Goal: Task Accomplishment & Management: Use online tool/utility

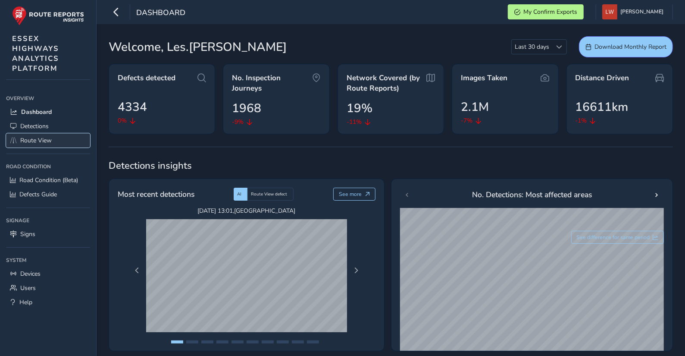
click at [33, 138] on span "Route View" at bounding box center [35, 140] width 31 height 8
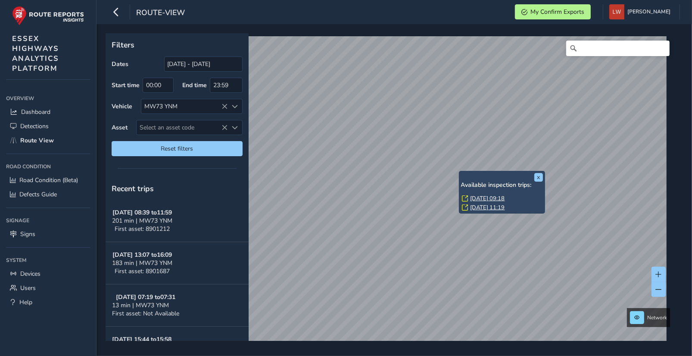
click at [494, 198] on link "[DATE] 09:18" at bounding box center [488, 198] width 34 height 8
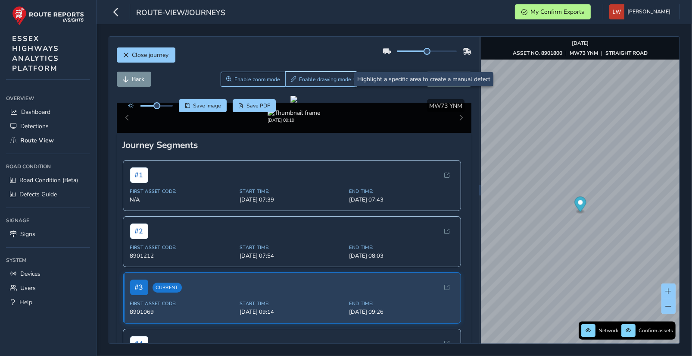
click at [337, 78] on span "Enable drawing mode" at bounding box center [326, 79] width 52 height 7
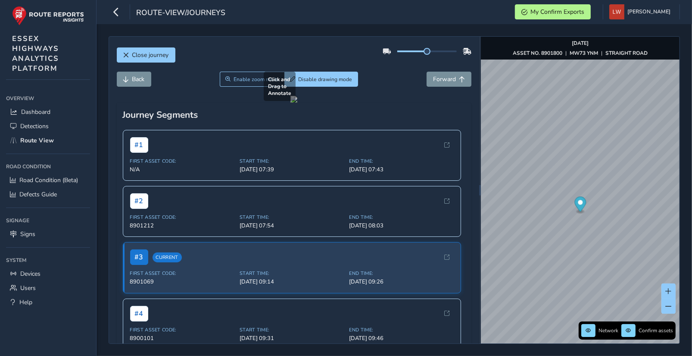
drag, startPoint x: 357, startPoint y: 156, endPoint x: 387, endPoint y: 173, distance: 34.0
click at [297, 103] on div at bounding box center [293, 99] width 7 height 7
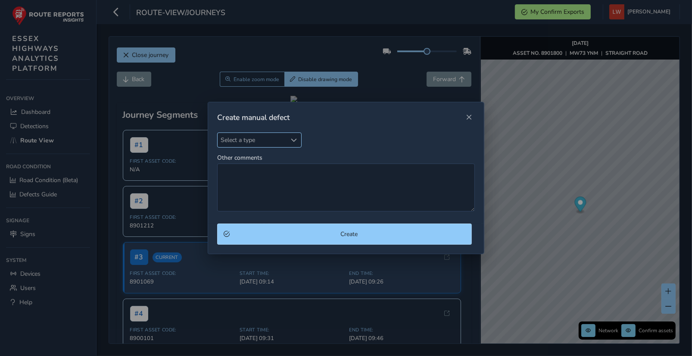
click at [255, 140] on span "Select a type" at bounding box center [252, 140] width 69 height 14
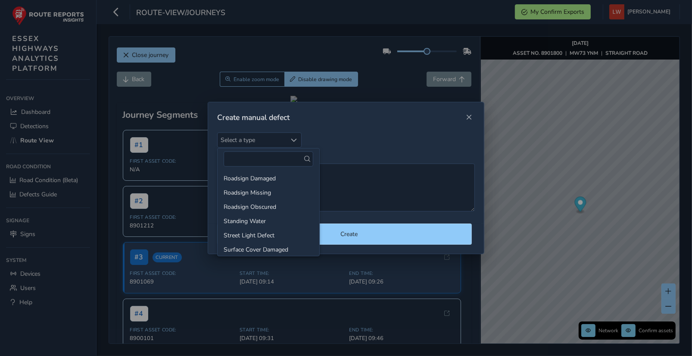
scroll to position [306, 0]
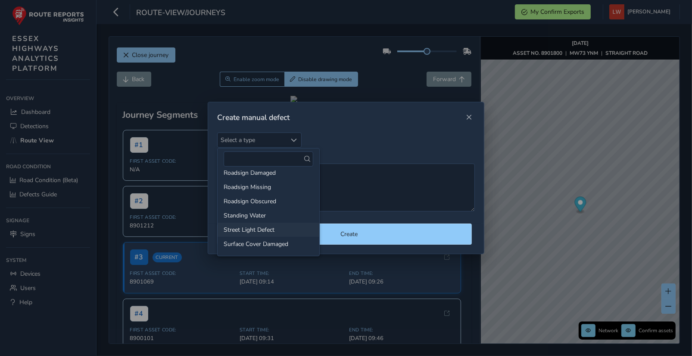
click at [262, 224] on li "Street Light Defect" at bounding box center [269, 229] width 102 height 14
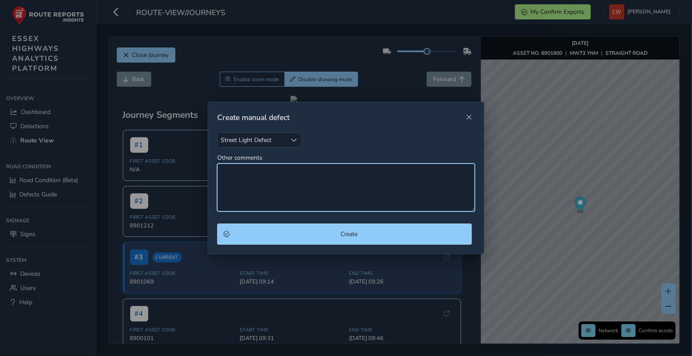
click at [248, 181] on textarea "Other comments" at bounding box center [346, 187] width 258 height 48
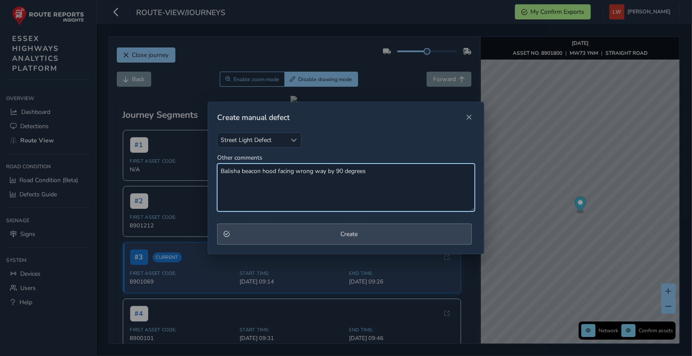
type textarea "Balisha beacon hood facing wrong way by 90 degrees"
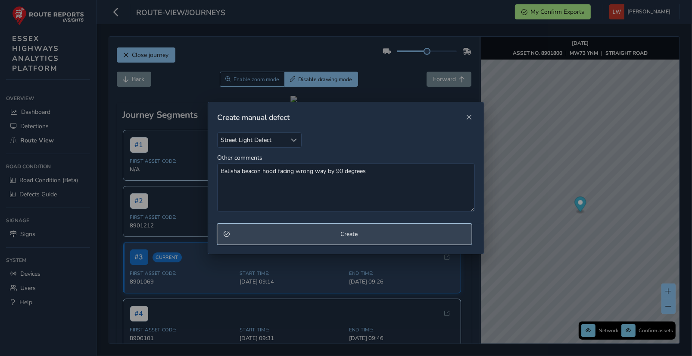
click at [347, 232] on span "Create" at bounding box center [349, 234] width 233 height 8
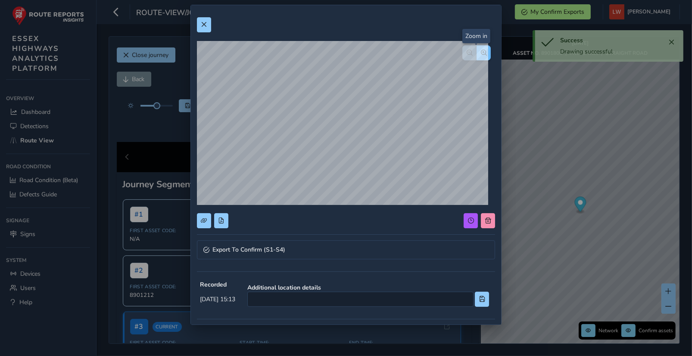
click at [481, 50] on span "button" at bounding box center [484, 53] width 6 height 6
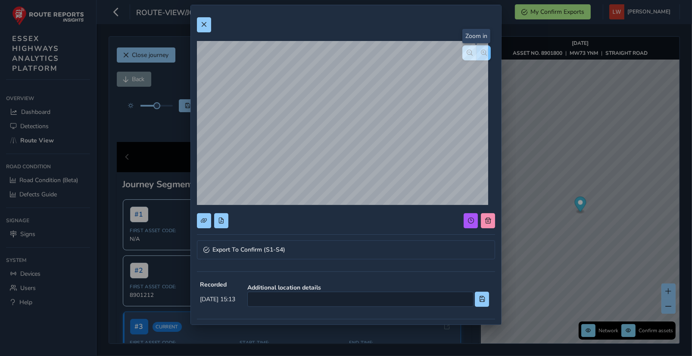
click at [481, 50] on span "button" at bounding box center [484, 53] width 6 height 6
click at [203, 24] on span at bounding box center [204, 25] width 6 height 6
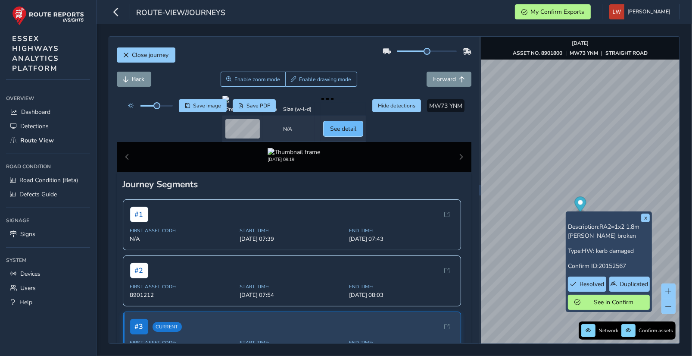
click at [356, 133] on span "See detail" at bounding box center [343, 129] width 26 height 8
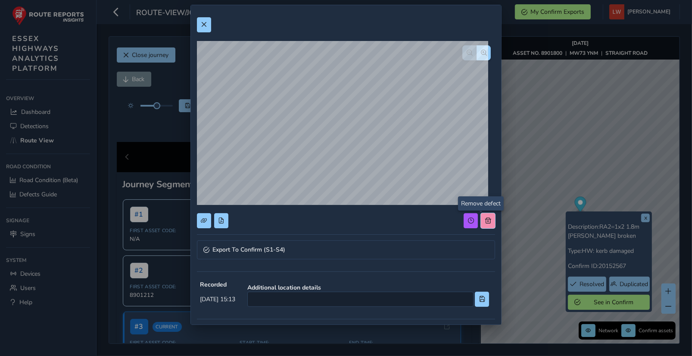
click at [481, 215] on button at bounding box center [488, 220] width 14 height 15
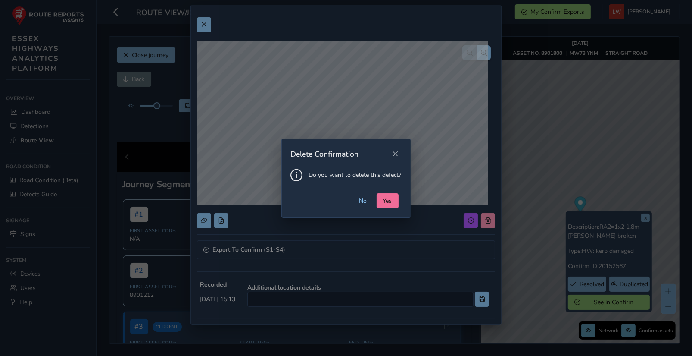
click at [386, 200] on span "Yes" at bounding box center [387, 201] width 9 height 8
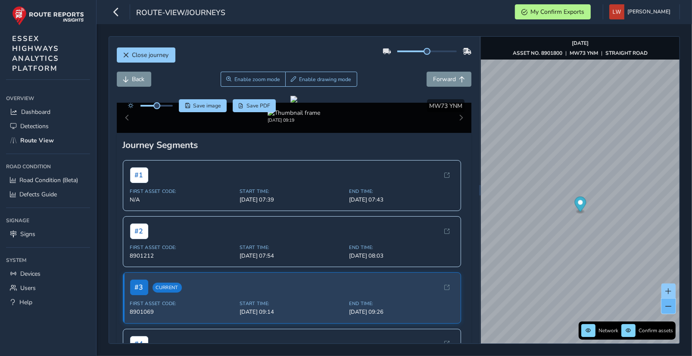
click at [668, 303] on span at bounding box center [669, 306] width 6 height 6
click at [669, 299] on button at bounding box center [669, 305] width 14 height 15
click at [670, 286] on button at bounding box center [669, 290] width 14 height 15
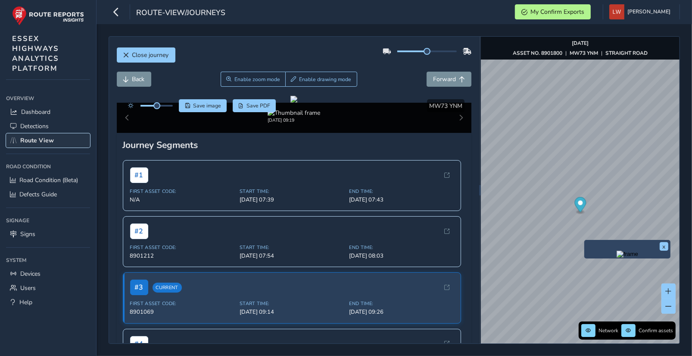
click at [49, 137] on span "Route View" at bounding box center [37, 140] width 34 height 8
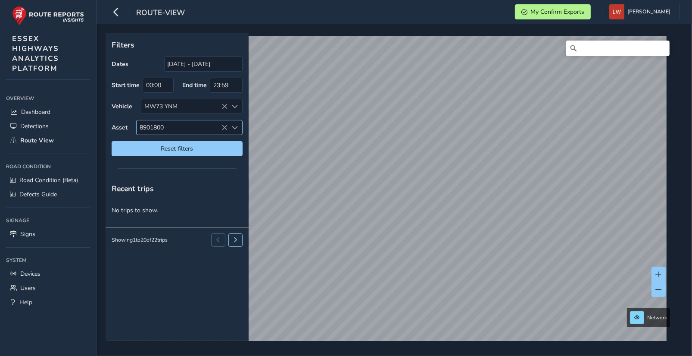
click at [224, 125] on icon at bounding box center [225, 128] width 6 height 6
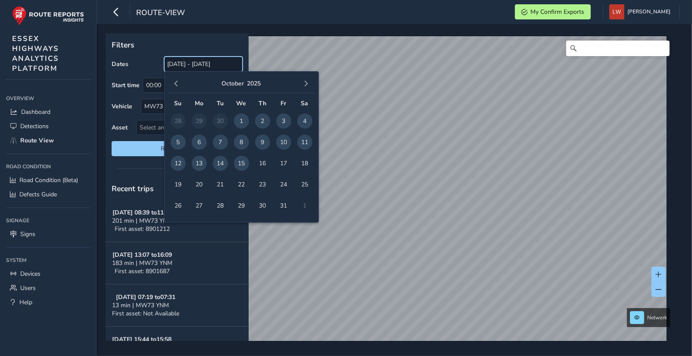
click at [193, 66] on input "[DATE] - [DATE]" at bounding box center [203, 63] width 78 height 15
click at [177, 80] on button "button" at bounding box center [177, 84] width 12 height 12
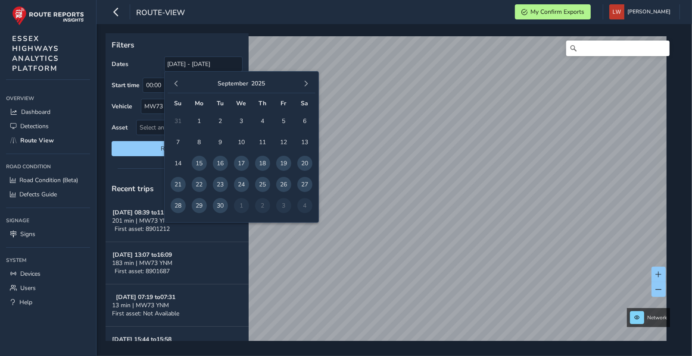
click at [177, 80] on button "button" at bounding box center [177, 84] width 12 height 12
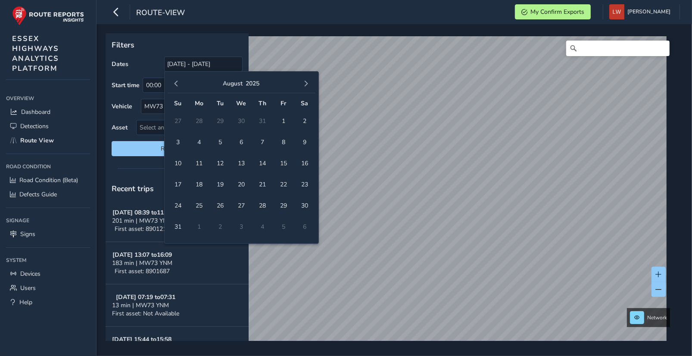
click at [177, 80] on button "button" at bounding box center [177, 84] width 12 height 12
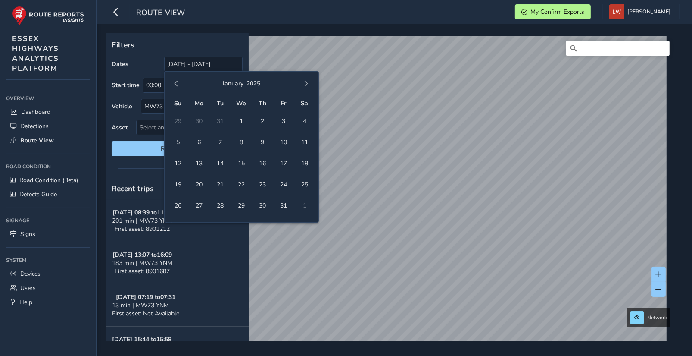
click at [176, 80] on button "button" at bounding box center [177, 84] width 12 height 12
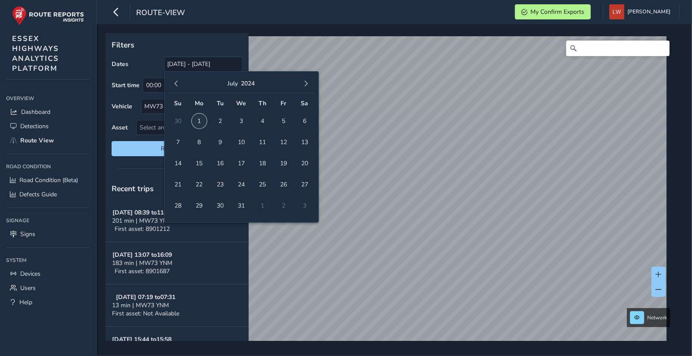
click at [198, 119] on span "1" at bounding box center [199, 120] width 15 height 15
click at [308, 81] on span "button" at bounding box center [306, 84] width 6 height 6
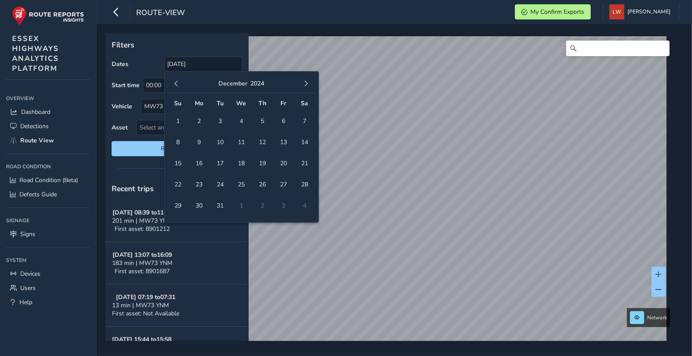
click at [308, 81] on span "button" at bounding box center [306, 84] width 6 height 6
click at [304, 118] on span "1" at bounding box center [304, 120] width 15 height 15
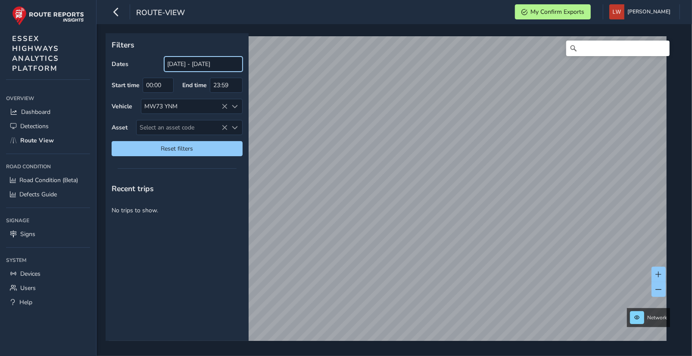
click at [207, 70] on input "[DATE] - [DATE]" at bounding box center [203, 63] width 78 height 15
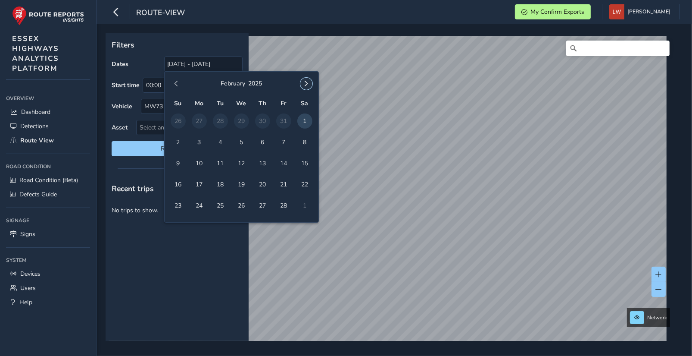
click at [305, 82] on span "button" at bounding box center [306, 84] width 6 height 6
click at [306, 121] on span "1" at bounding box center [304, 120] width 15 height 15
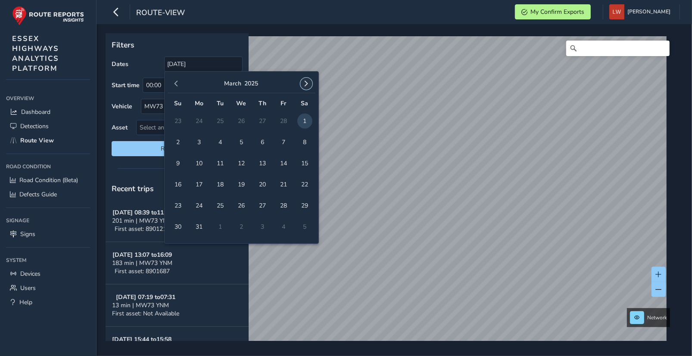
click at [307, 81] on span "button" at bounding box center [306, 84] width 6 height 6
click at [303, 117] on span "5" at bounding box center [304, 120] width 15 height 15
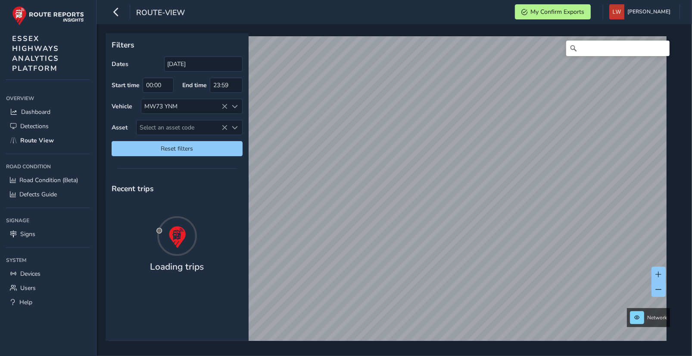
type input "[DATE] - [DATE]"
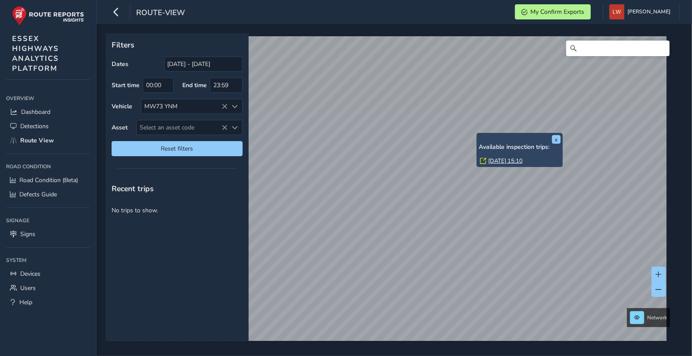
click at [496, 160] on link "[DATE] 15:10" at bounding box center [505, 161] width 34 height 8
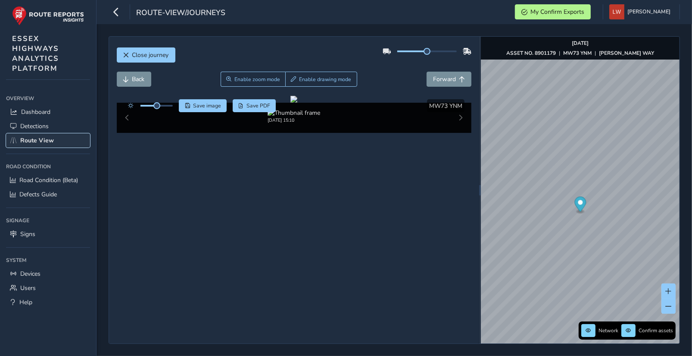
click at [48, 136] on span "Route View" at bounding box center [37, 140] width 34 height 8
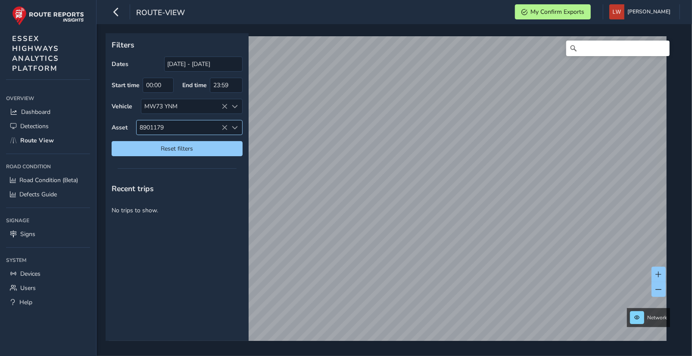
click at [225, 126] on icon at bounding box center [225, 128] width 6 height 6
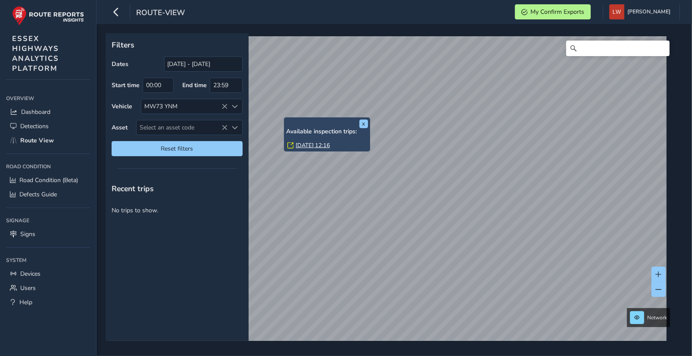
click at [314, 144] on link "[DATE] 12:16" at bounding box center [313, 145] width 34 height 8
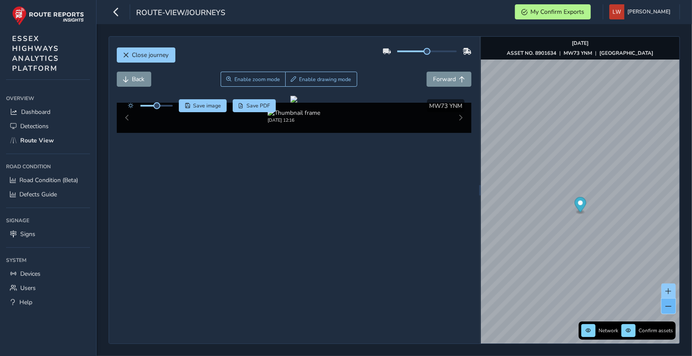
click at [668, 308] on span at bounding box center [669, 306] width 6 height 6
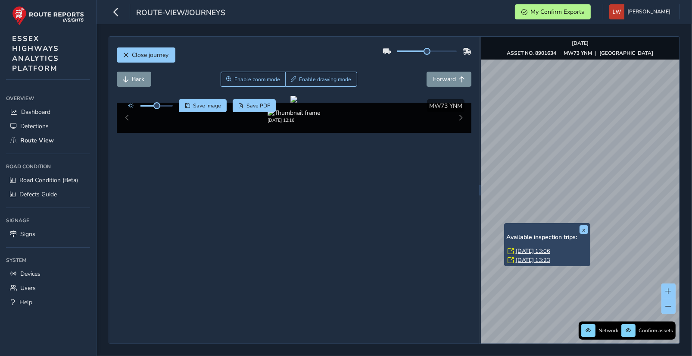
click at [533, 250] on link "[DATE] 13:06" at bounding box center [533, 251] width 34 height 8
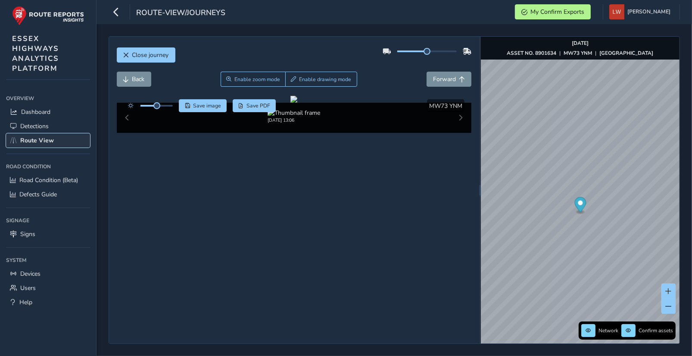
click at [34, 136] on span "Route View" at bounding box center [37, 140] width 34 height 8
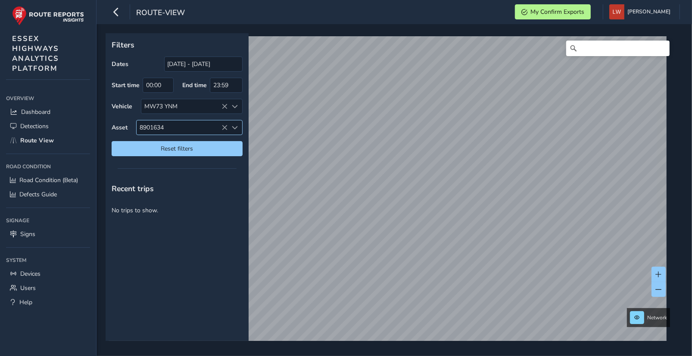
click at [225, 125] on icon at bounding box center [225, 128] width 6 height 6
click at [657, 289] on span at bounding box center [659, 289] width 6 height 6
click at [659, 287] on span at bounding box center [659, 289] width 6 height 6
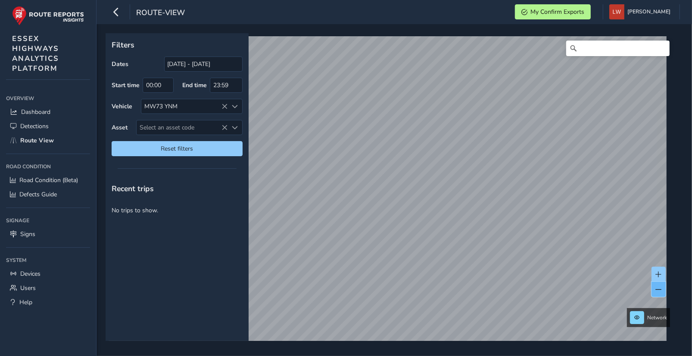
click at [659, 288] on span at bounding box center [659, 289] width 6 height 6
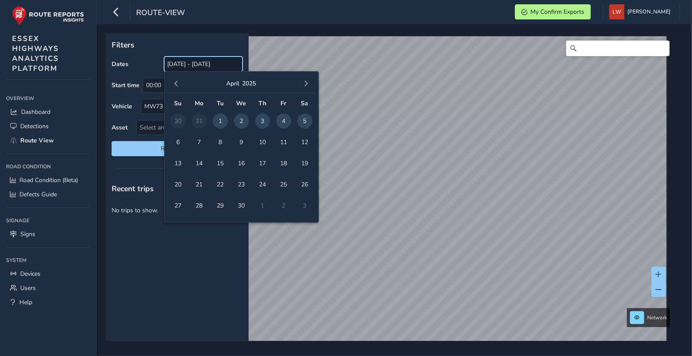
click at [227, 68] on input "[DATE] - [DATE]" at bounding box center [203, 63] width 78 height 15
click at [306, 140] on span "12" at bounding box center [304, 141] width 15 height 15
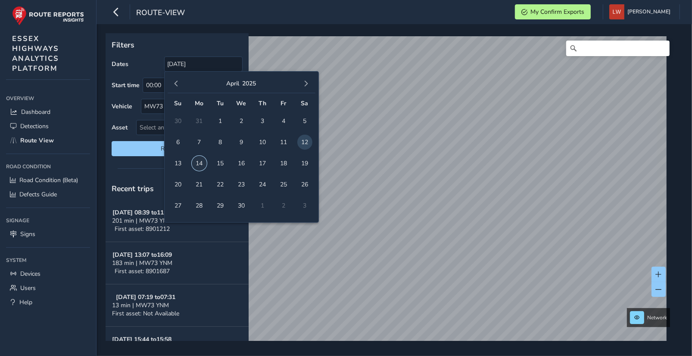
click at [197, 164] on span "14" at bounding box center [199, 163] width 15 height 15
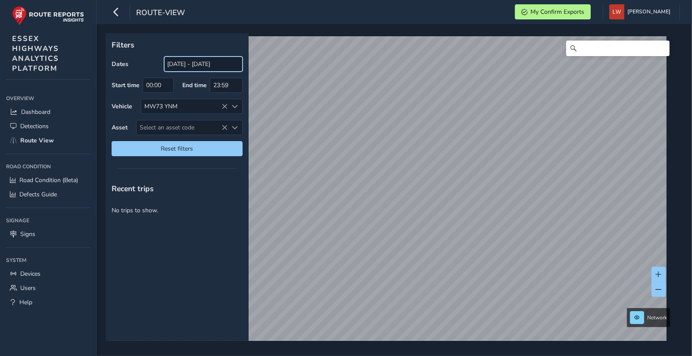
click at [209, 67] on input "[DATE] - [DATE]" at bounding box center [203, 63] width 78 height 15
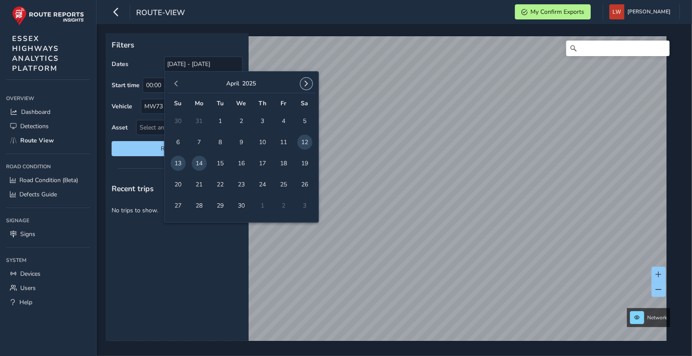
click at [305, 83] on span "button" at bounding box center [306, 84] width 6 height 6
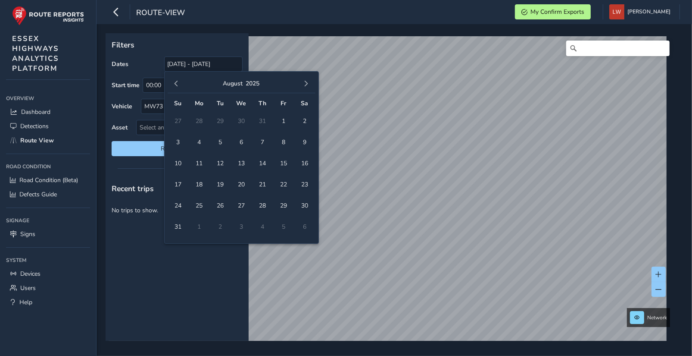
click at [305, 83] on span "button" at bounding box center [306, 84] width 6 height 6
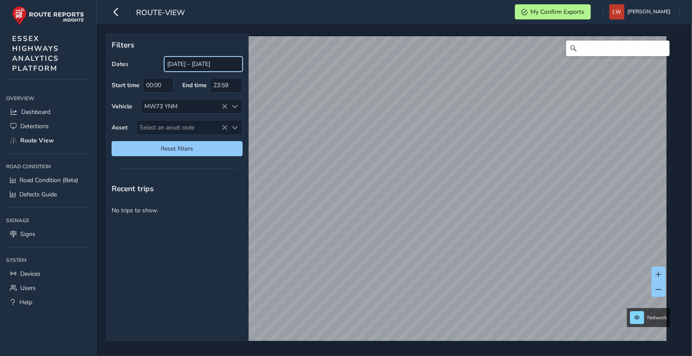
click at [220, 66] on input "[DATE] - [DATE]" at bounding box center [203, 63] width 78 height 15
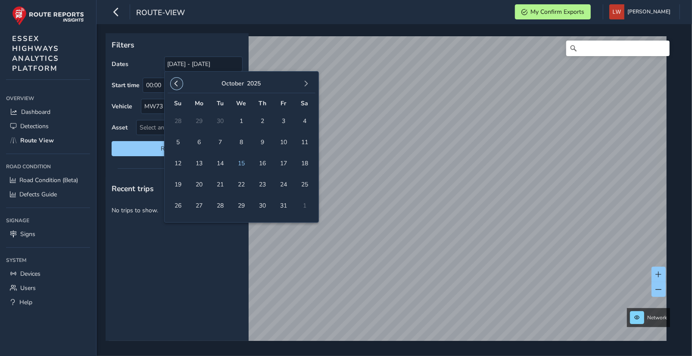
click at [176, 81] on span "button" at bounding box center [177, 84] width 6 height 6
click at [199, 120] on span "1" at bounding box center [199, 120] width 15 height 15
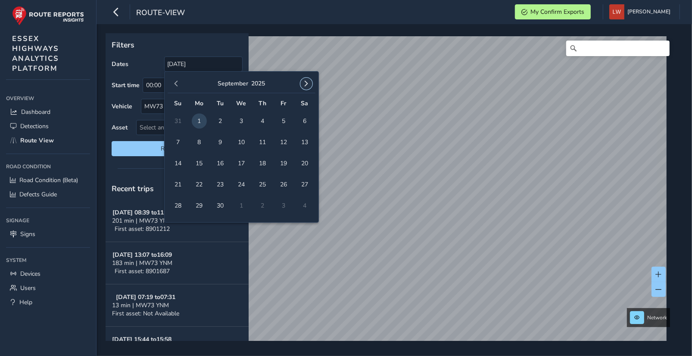
click at [308, 79] on button "button" at bounding box center [306, 84] width 12 height 12
click at [240, 116] on span "1" at bounding box center [241, 120] width 15 height 15
type input "[DATE] - [DATE]"
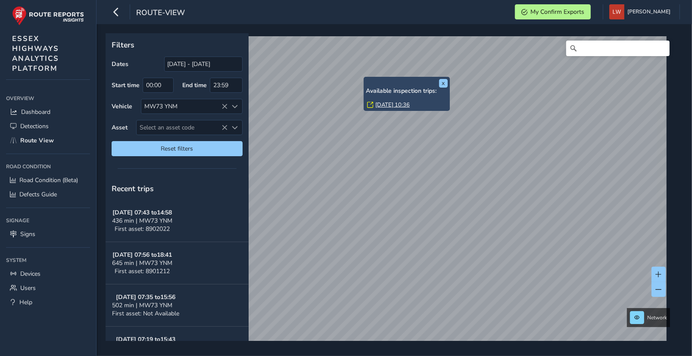
click at [386, 105] on link "[DATE] 10:36" at bounding box center [392, 105] width 34 height 8
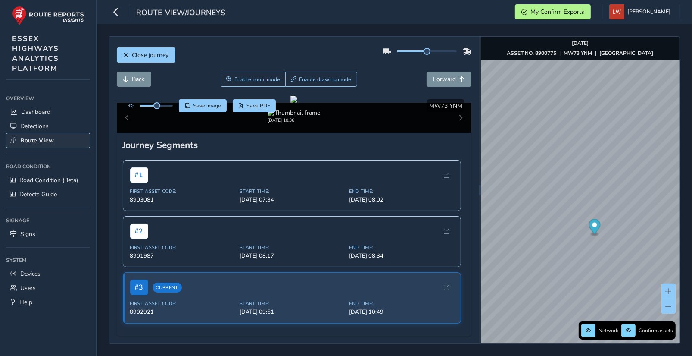
click at [43, 137] on span "Route View" at bounding box center [37, 140] width 34 height 8
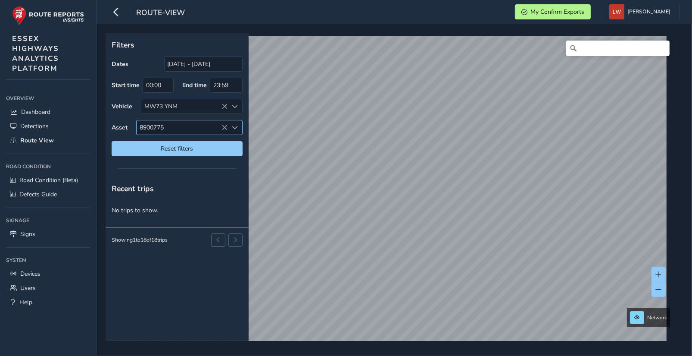
click at [227, 125] on icon at bounding box center [225, 128] width 6 height 6
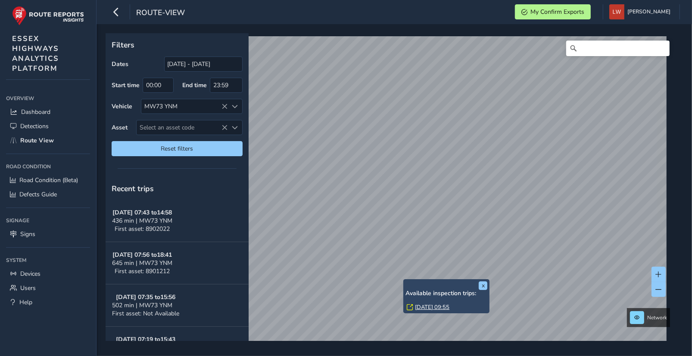
click at [426, 306] on link "[DATE] 09:55" at bounding box center [432, 307] width 34 height 8
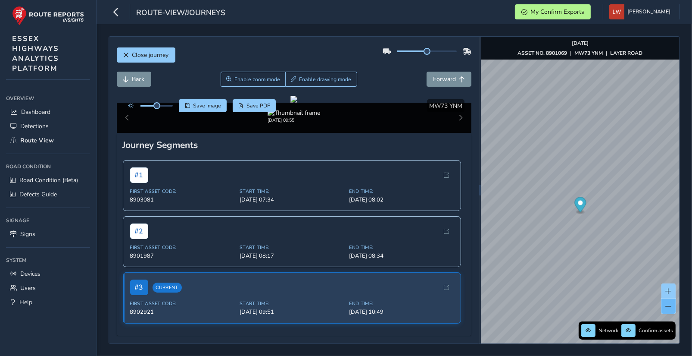
click at [669, 308] on span at bounding box center [669, 306] width 6 height 6
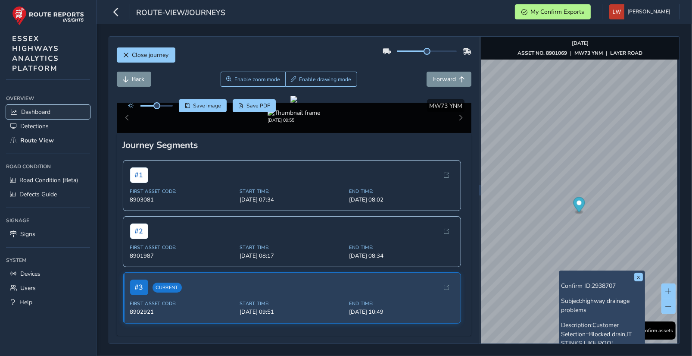
click at [39, 110] on span "Dashboard" at bounding box center [35, 112] width 29 height 8
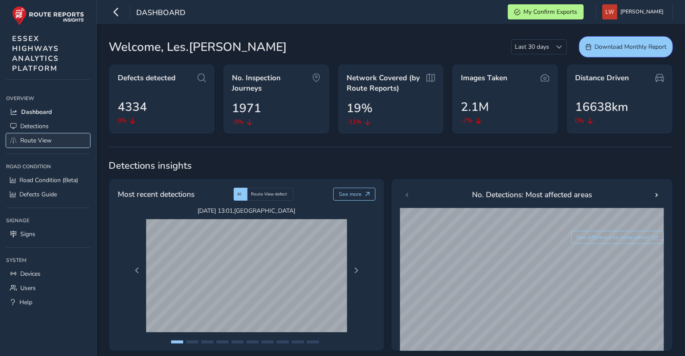
click at [41, 139] on span "Route View" at bounding box center [35, 140] width 31 height 8
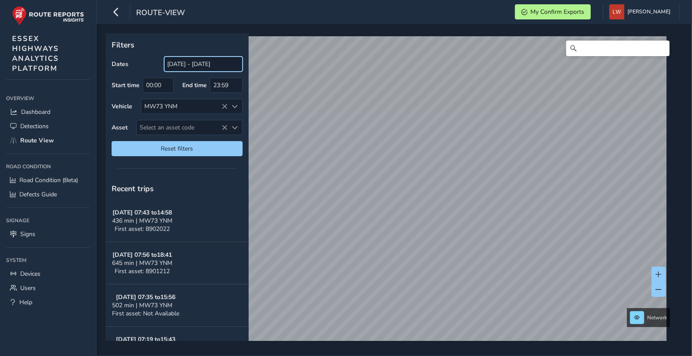
click at [215, 62] on input "[DATE] - [DATE]" at bounding box center [203, 63] width 78 height 15
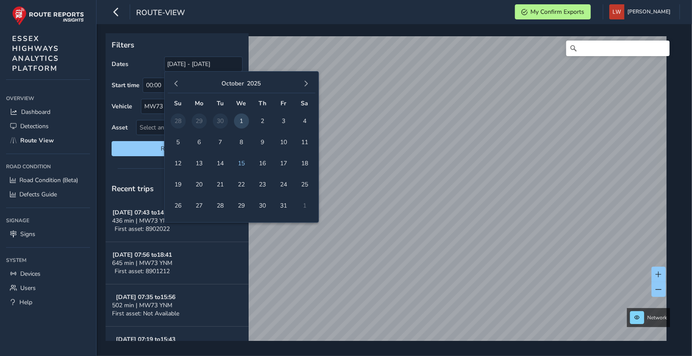
click at [239, 119] on span "1" at bounding box center [241, 120] width 15 height 15
click at [175, 82] on span "button" at bounding box center [177, 84] width 6 height 6
click at [200, 119] on span "1" at bounding box center [199, 120] width 15 height 15
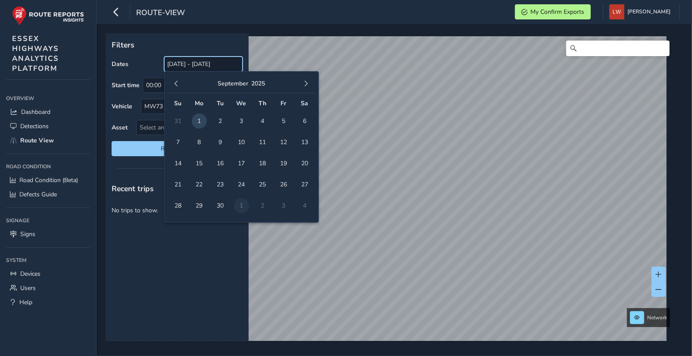
click at [220, 66] on input "[DATE] - [DATE]" at bounding box center [203, 63] width 78 height 15
click at [201, 118] on span "1" at bounding box center [199, 120] width 15 height 15
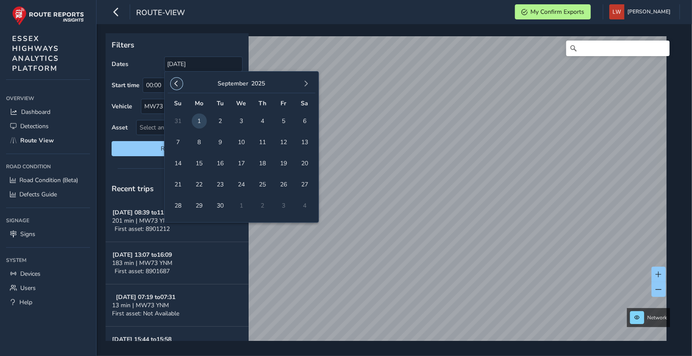
click at [175, 82] on span "button" at bounding box center [177, 84] width 6 height 6
click at [286, 122] on span "1" at bounding box center [283, 120] width 15 height 15
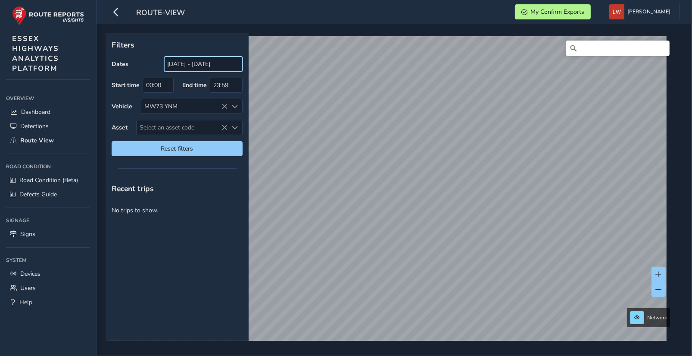
click at [175, 64] on input "[DATE] - [DATE]" at bounding box center [203, 63] width 78 height 15
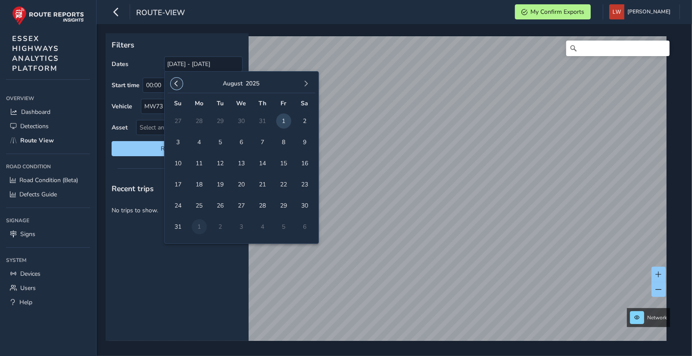
click at [174, 83] on span "button" at bounding box center [177, 84] width 6 height 6
click at [220, 121] on span "1" at bounding box center [220, 120] width 15 height 15
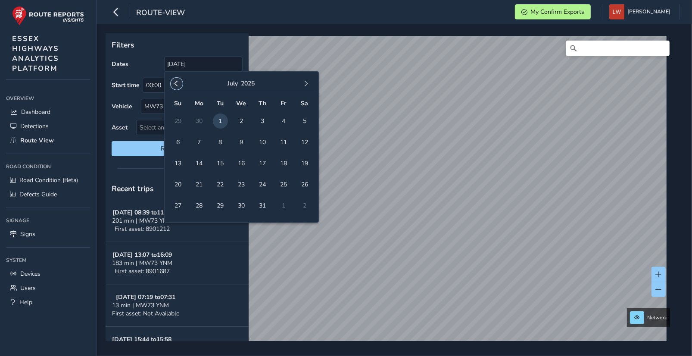
click at [176, 83] on span "button" at bounding box center [177, 84] width 6 height 6
click at [199, 119] on span "2" at bounding box center [199, 120] width 15 height 15
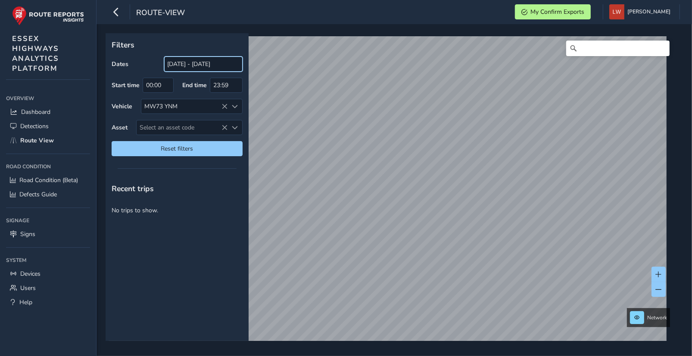
click at [184, 67] on input "[DATE] - [DATE]" at bounding box center [203, 63] width 78 height 15
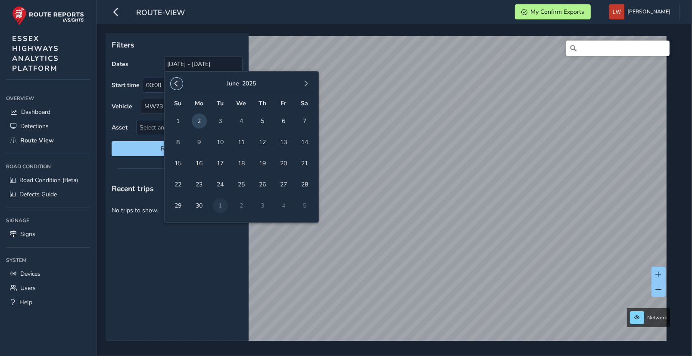
click at [177, 82] on span "button" at bounding box center [177, 84] width 6 height 6
click at [262, 120] on span "1" at bounding box center [262, 120] width 15 height 15
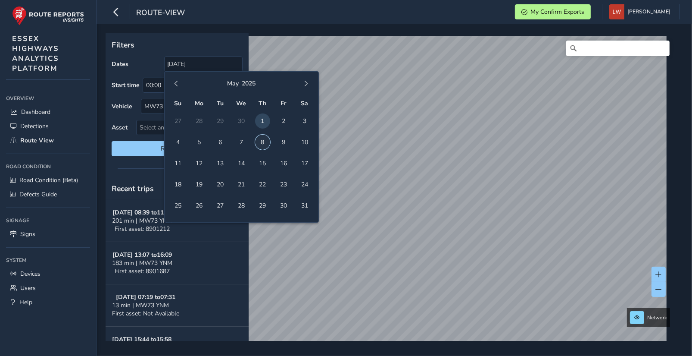
click at [261, 140] on span "8" at bounding box center [262, 141] width 15 height 15
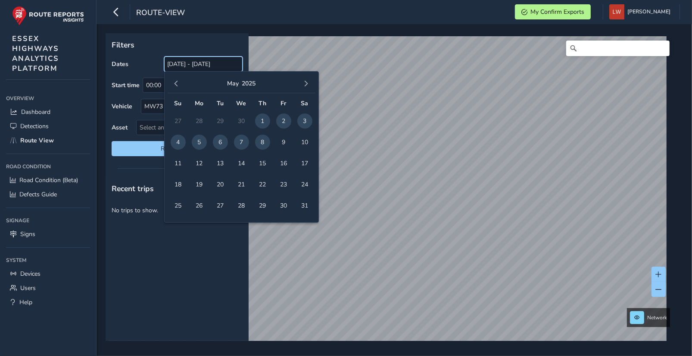
click at [190, 65] on input "[DATE] - [DATE]" at bounding box center [203, 63] width 78 height 15
click at [308, 81] on span "button" at bounding box center [306, 84] width 6 height 6
click at [185, 65] on input "[DATE] - [DATE]" at bounding box center [203, 63] width 78 height 15
click at [225, 68] on input "[DATE] - [DATE]" at bounding box center [203, 63] width 78 height 15
click at [308, 84] on span "button" at bounding box center [306, 84] width 6 height 6
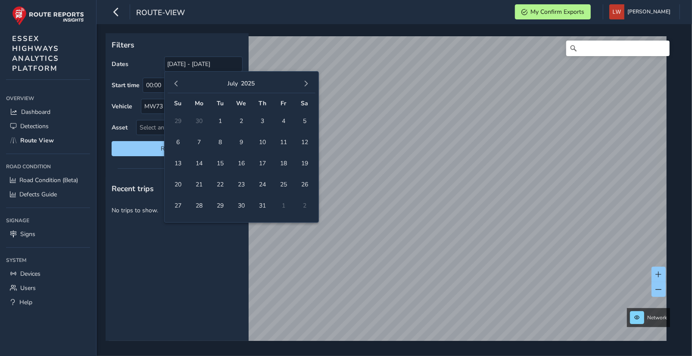
click at [308, 84] on span "button" at bounding box center [306, 84] width 6 height 6
click at [240, 117] on span "1" at bounding box center [241, 120] width 15 height 15
type input "[DATE]"
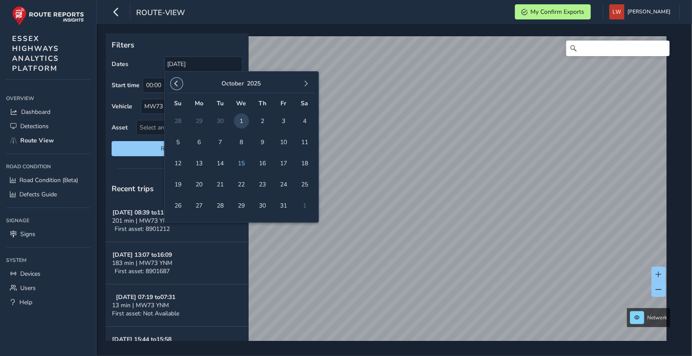
click at [176, 82] on span "button" at bounding box center [177, 84] width 6 height 6
